Goal: Find specific page/section: Locate a particular part of the current website

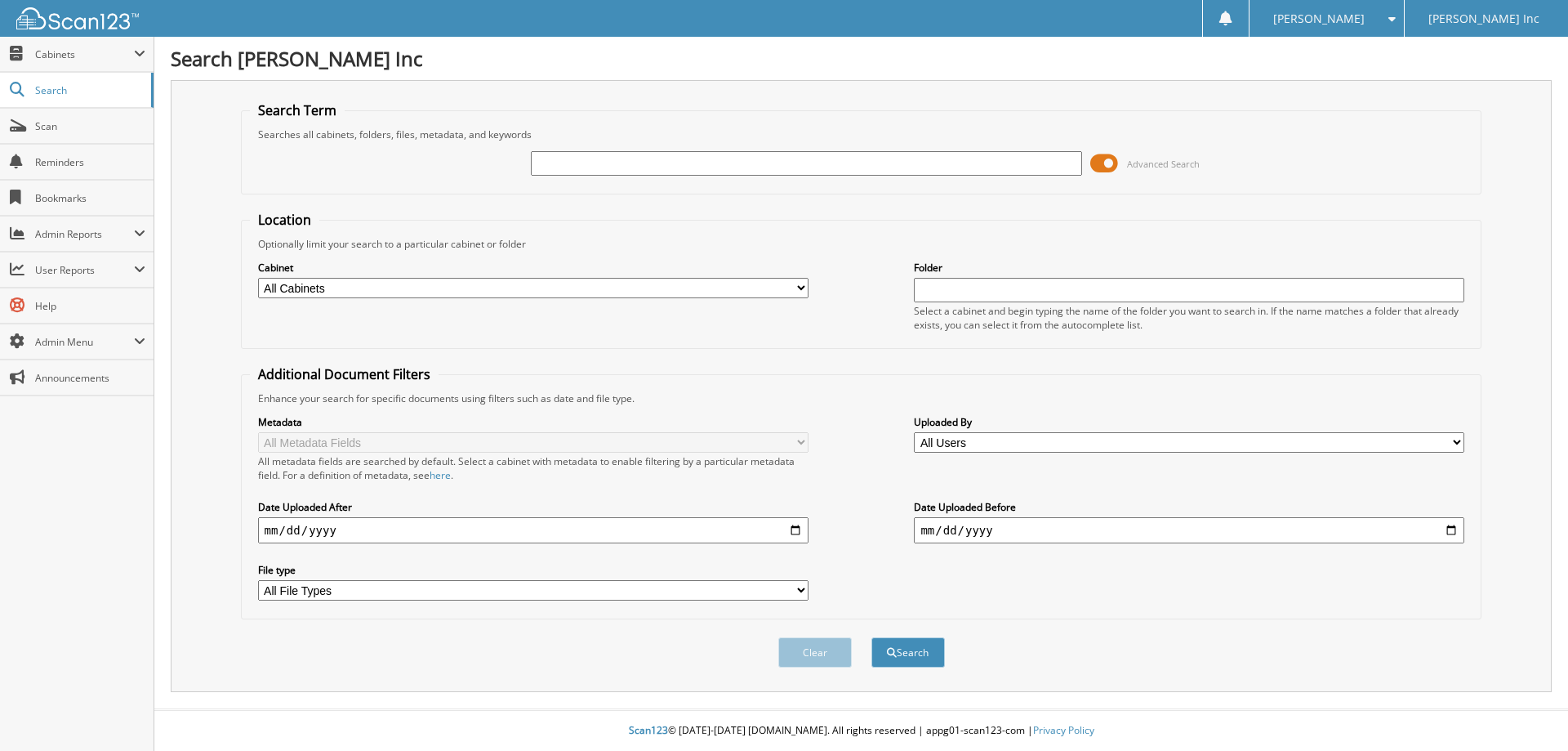
click at [631, 163] on input "text" at bounding box center [806, 163] width 551 height 25
type input "20178"
click at [872, 638] on button "Search" at bounding box center [909, 653] width 74 height 30
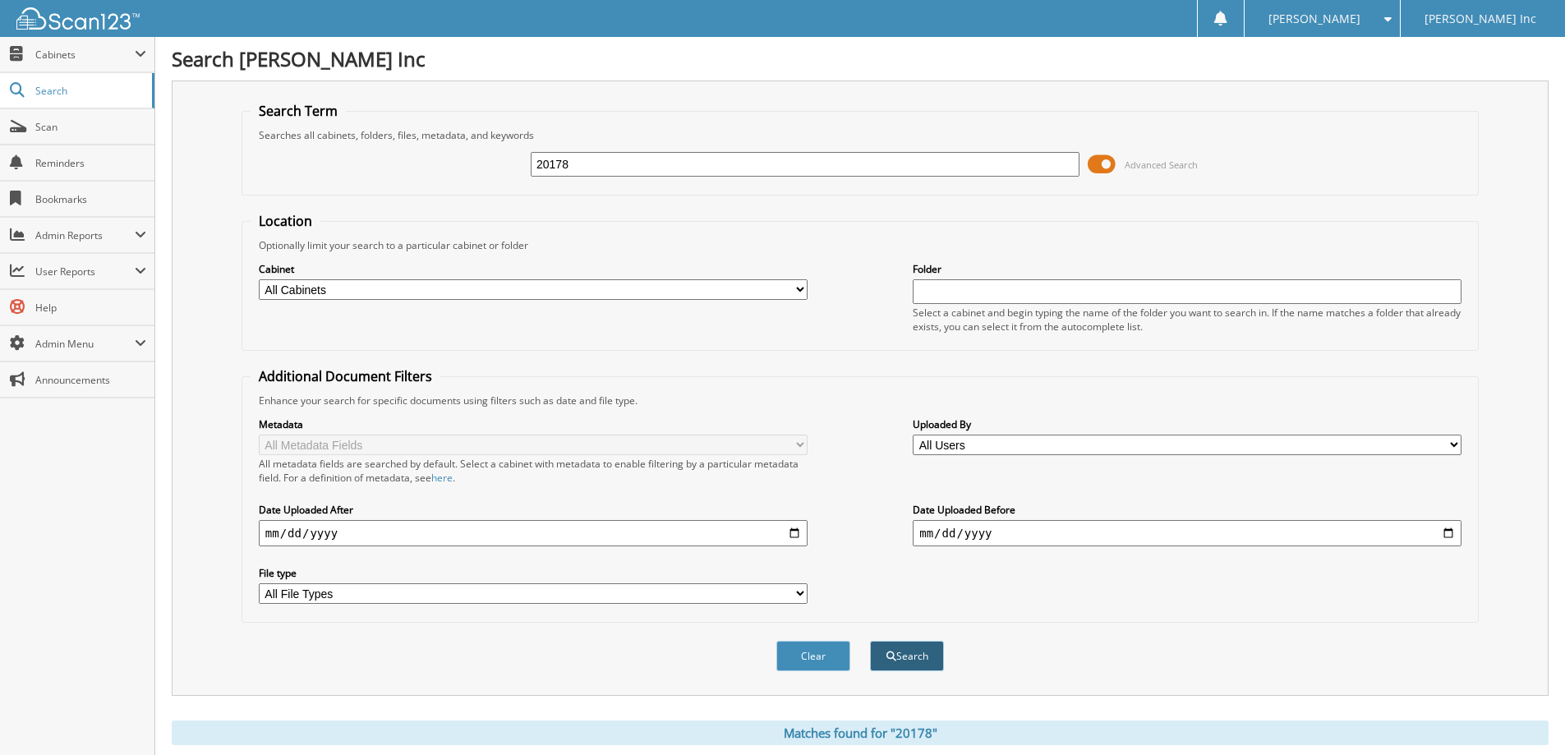
click at [927, 651] on button "Search" at bounding box center [907, 656] width 74 height 30
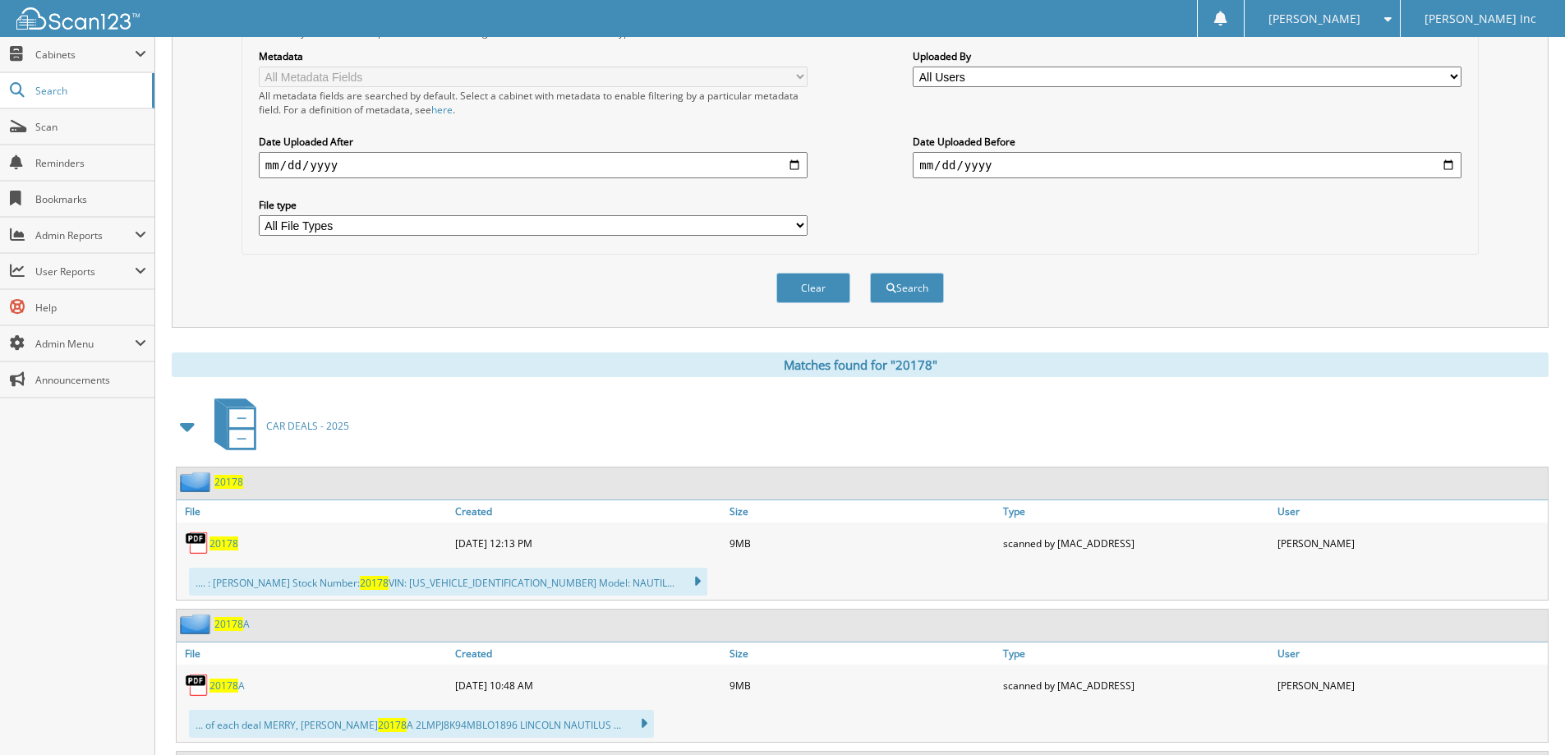
scroll to position [493, 0]
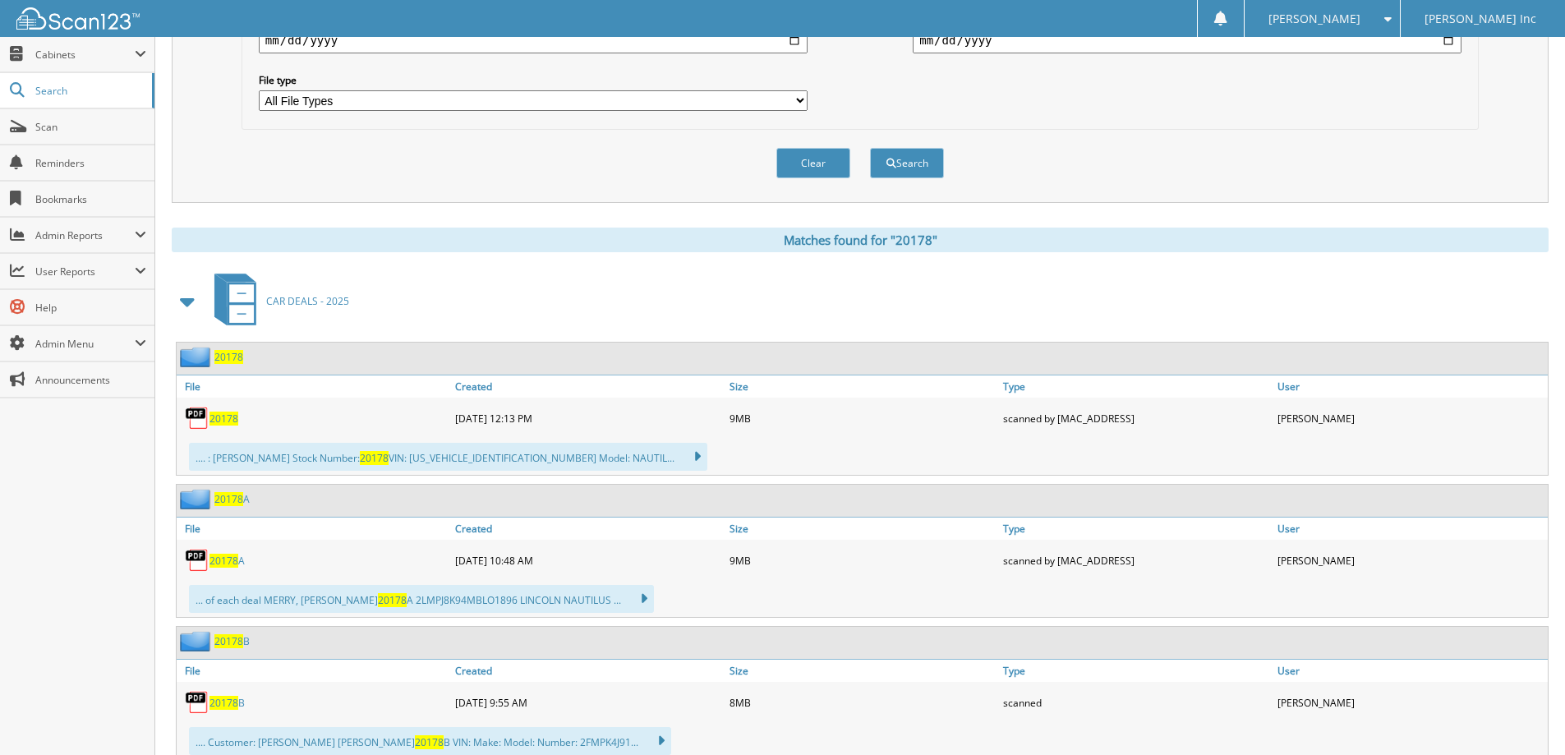
click at [228, 358] on span "20178" at bounding box center [228, 357] width 29 height 14
